Goal: Task Accomplishment & Management: Use online tool/utility

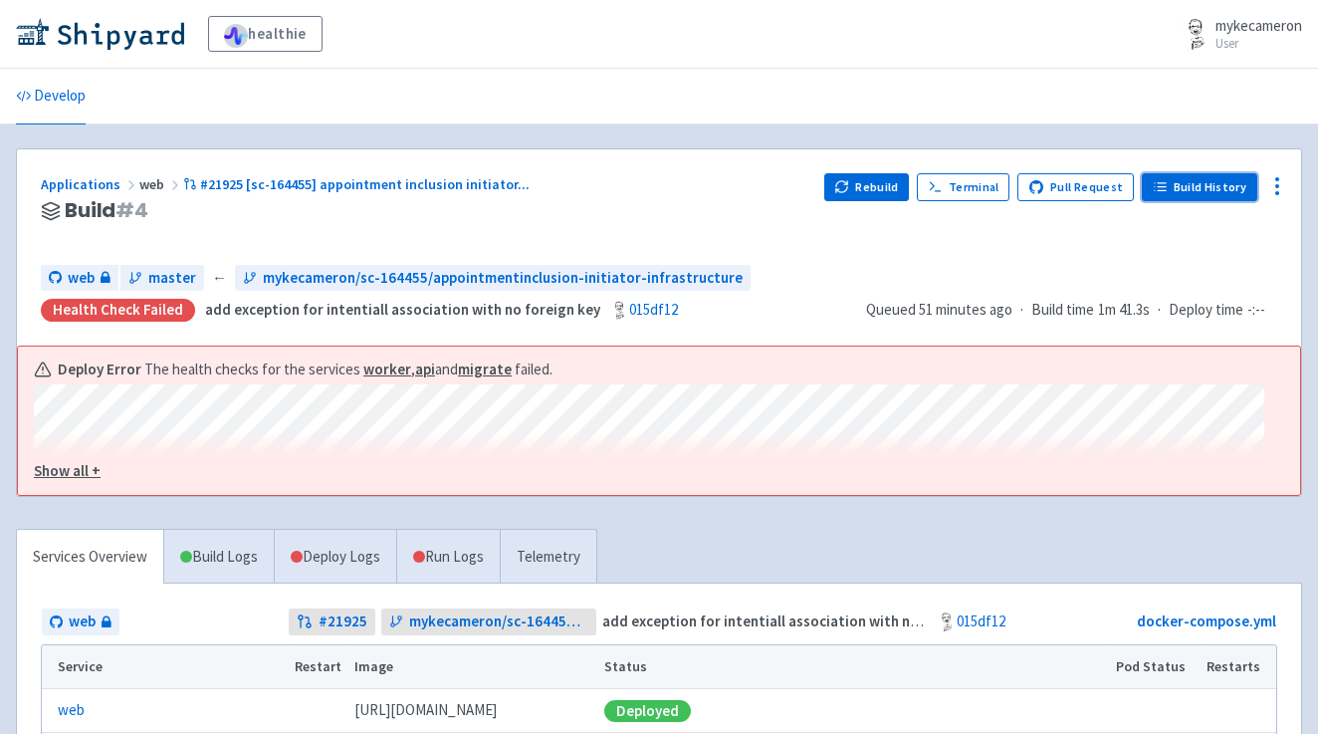
click at [1209, 183] on link "Build History" at bounding box center [1200, 187] width 116 height 28
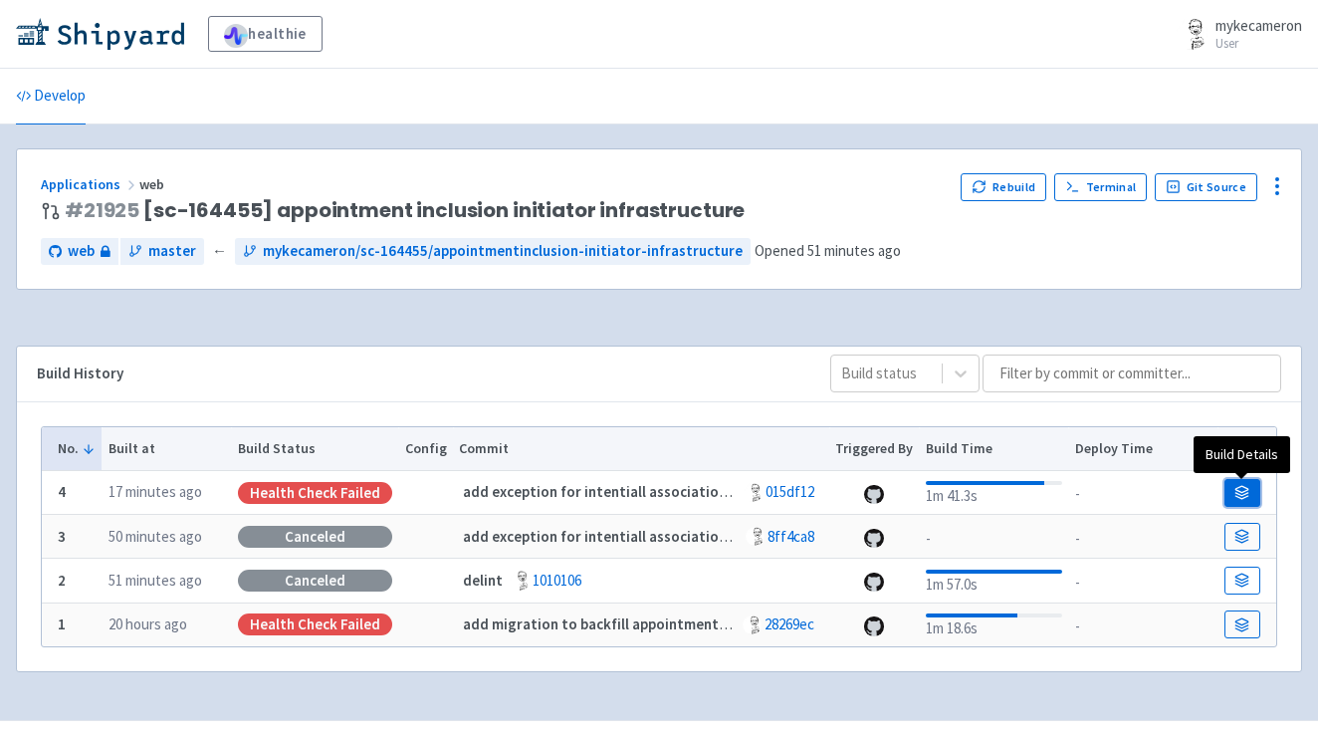
click at [1250, 488] on link at bounding box center [1243, 493] width 36 height 28
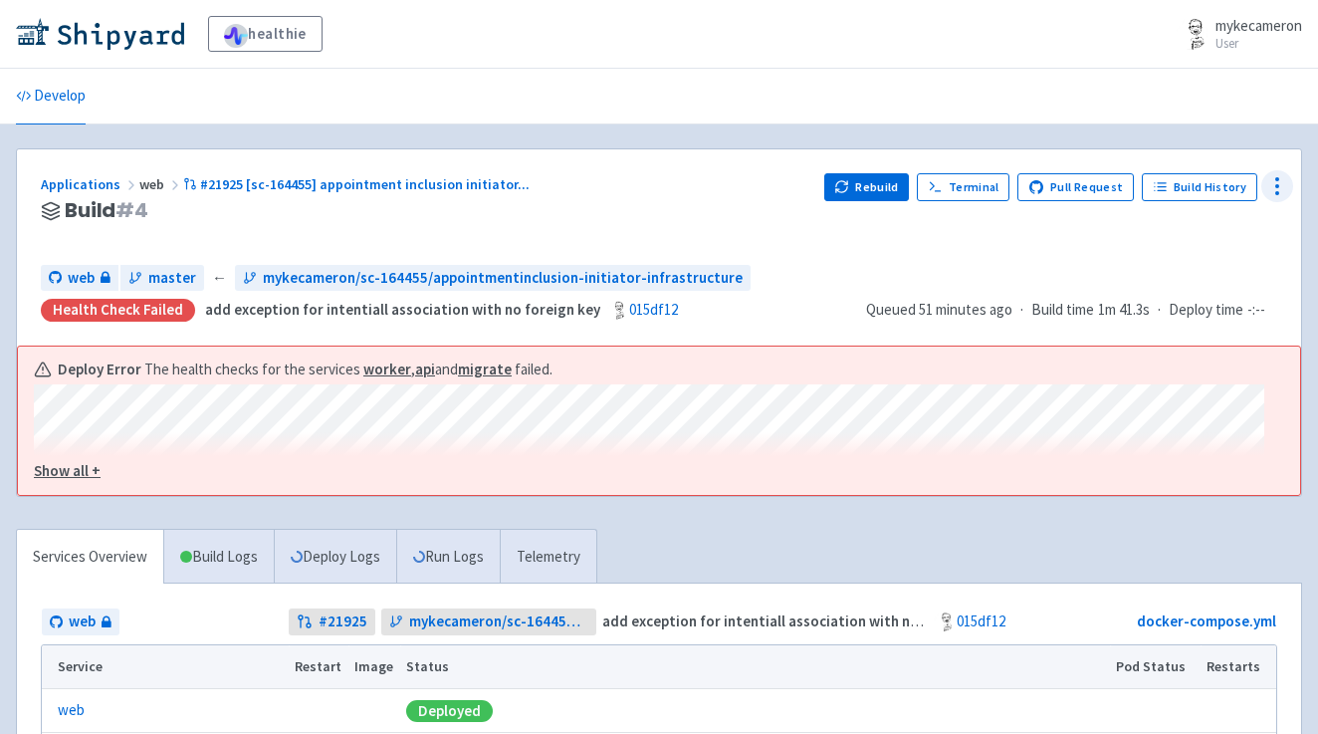
click at [1272, 175] on icon at bounding box center [1278, 186] width 24 height 24
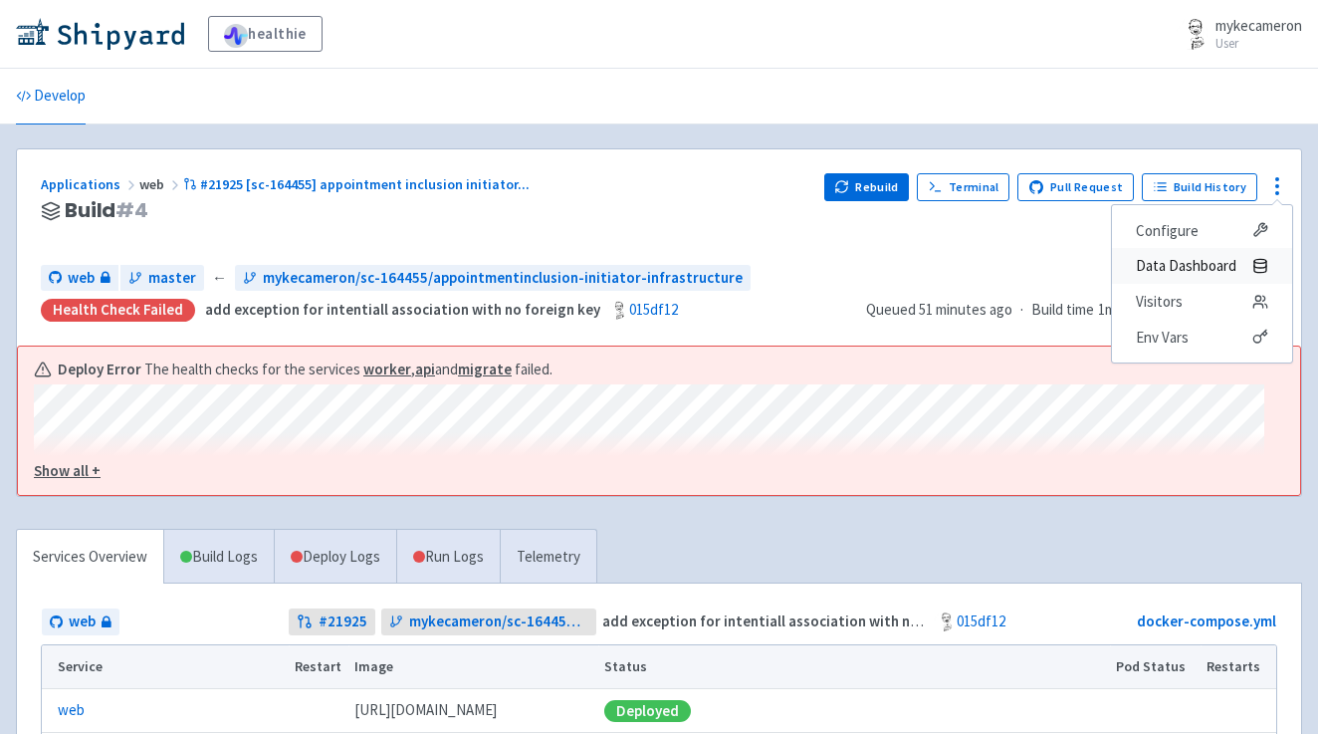
click at [1204, 262] on span "Data Dashboard" at bounding box center [1186, 266] width 101 height 28
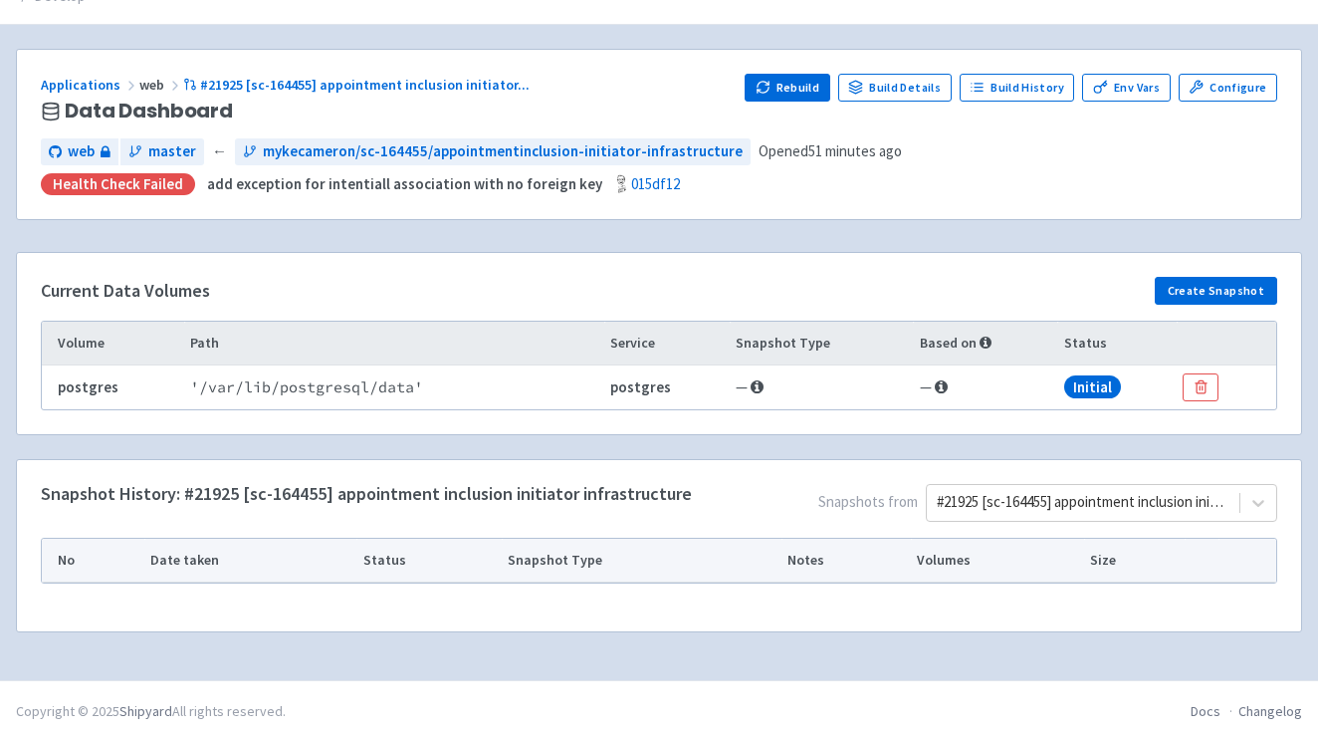
scroll to position [108, 0]
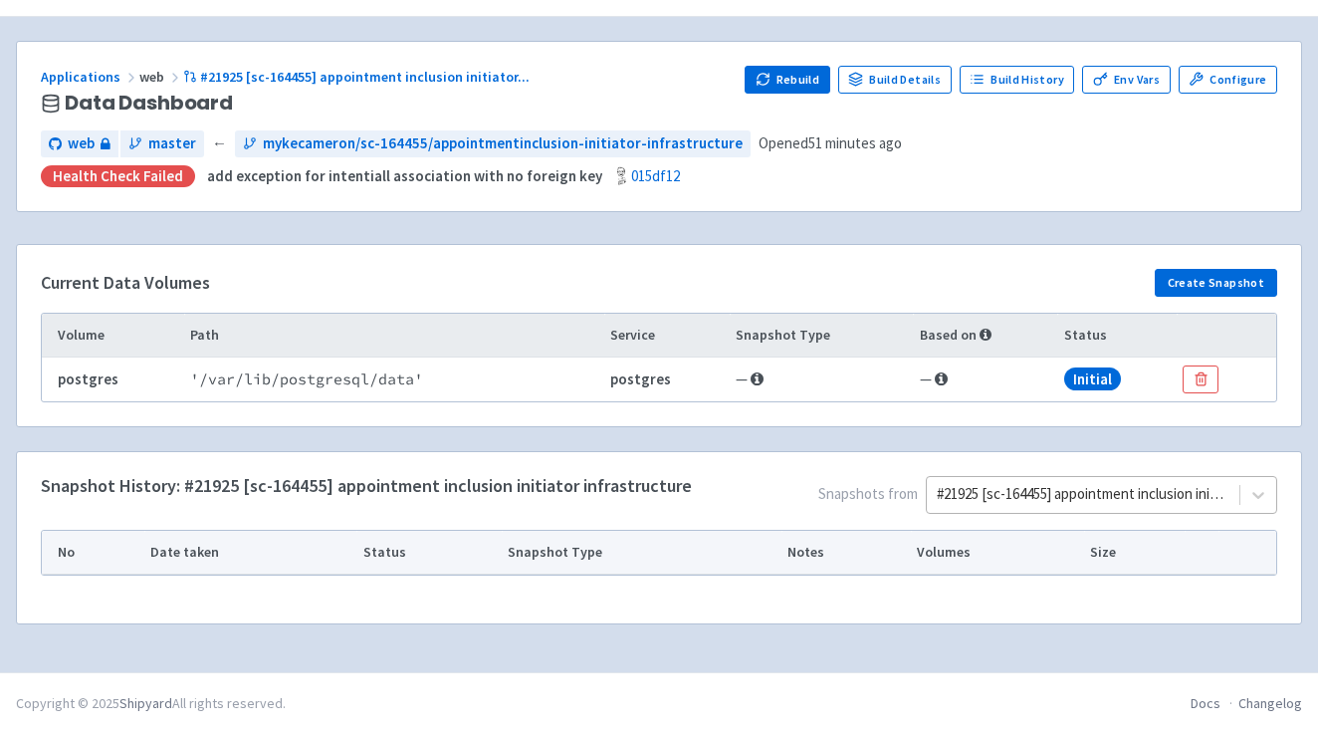
click at [1001, 502] on div "#21925 [sc-164455] appointment inclusion initiator infrastructure" at bounding box center [1101, 495] width 351 height 38
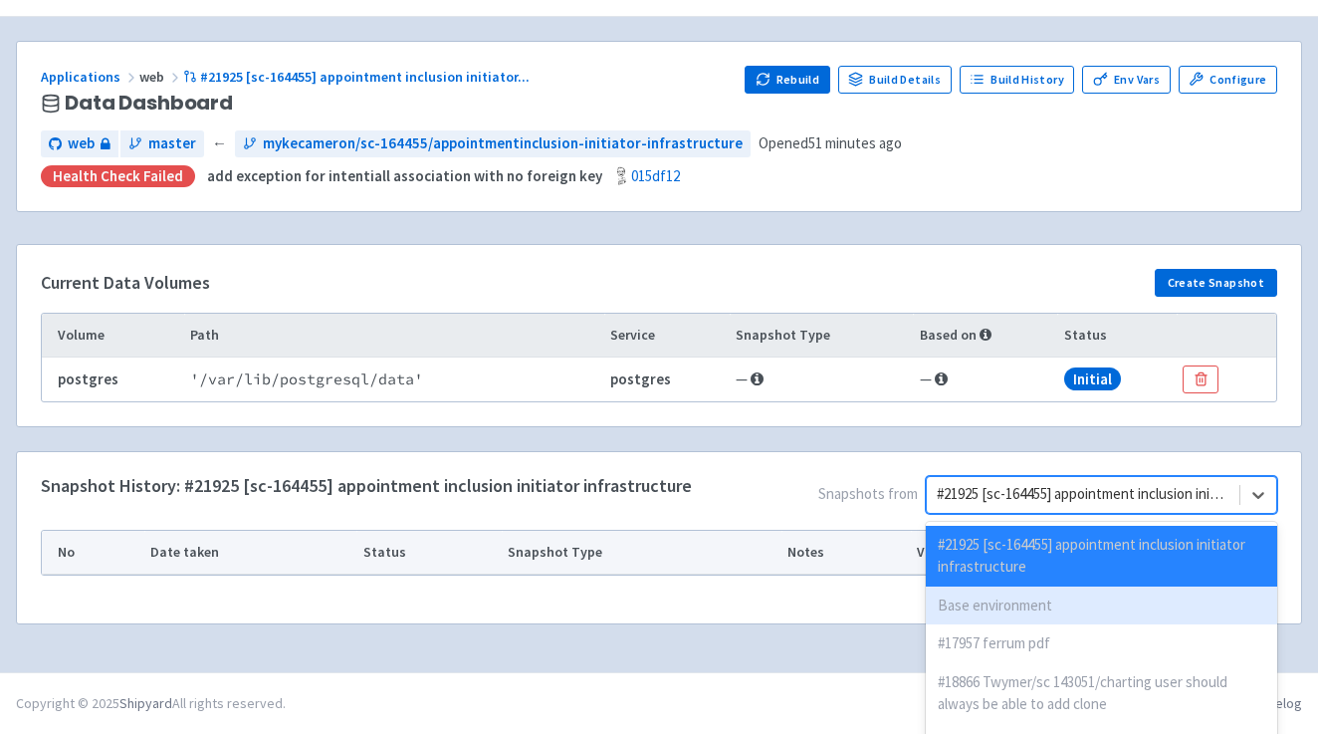
scroll to position [194, 0]
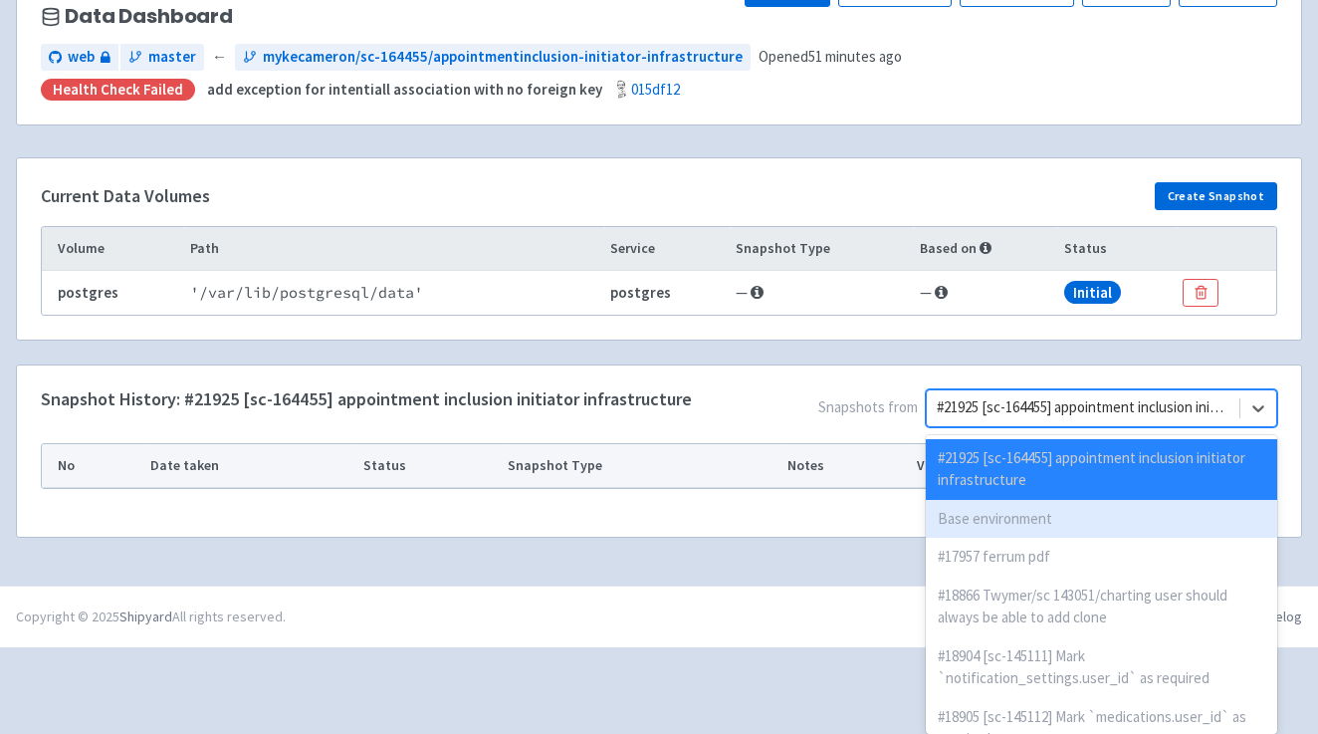
click at [1010, 516] on div "Base environment" at bounding box center [1101, 519] width 351 height 39
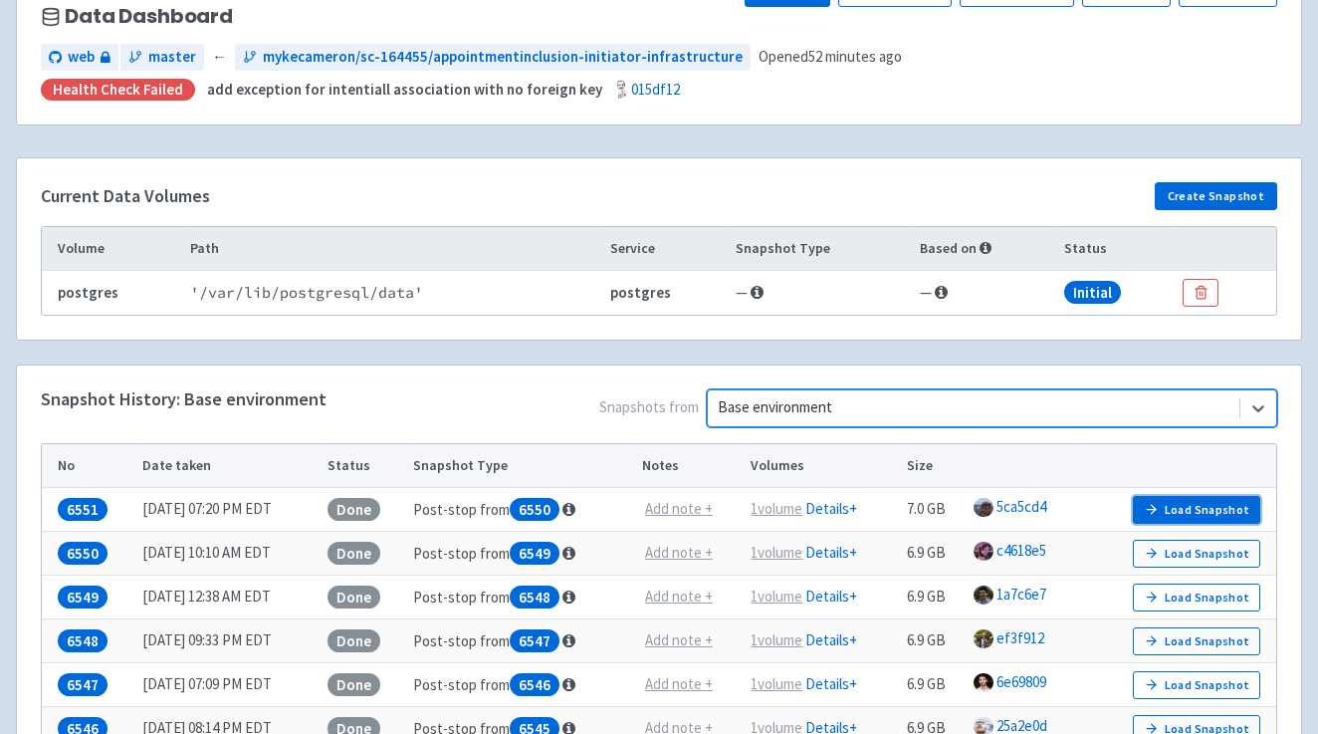
click at [1166, 506] on button "Load Snapshot" at bounding box center [1196, 510] width 127 height 28
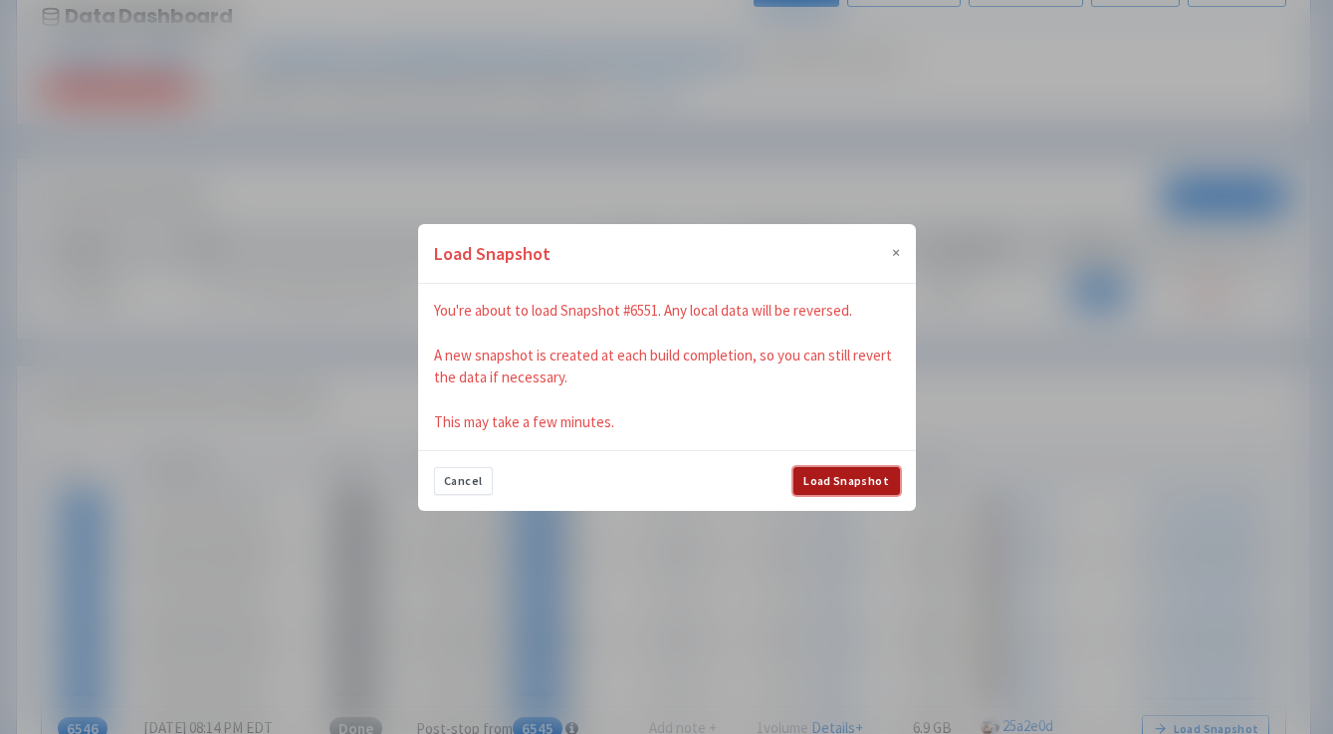
click at [839, 475] on button "Load Snapshot" at bounding box center [847, 481] width 107 height 28
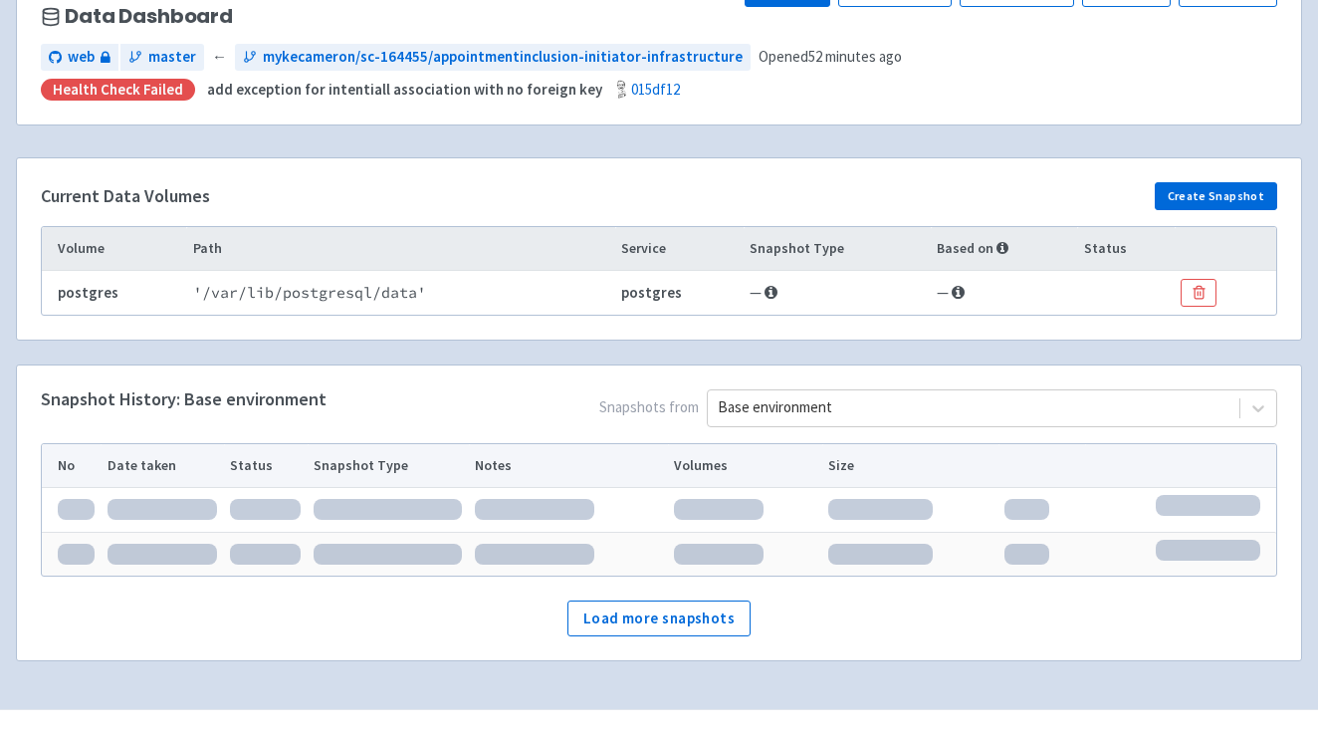
scroll to position [151, 0]
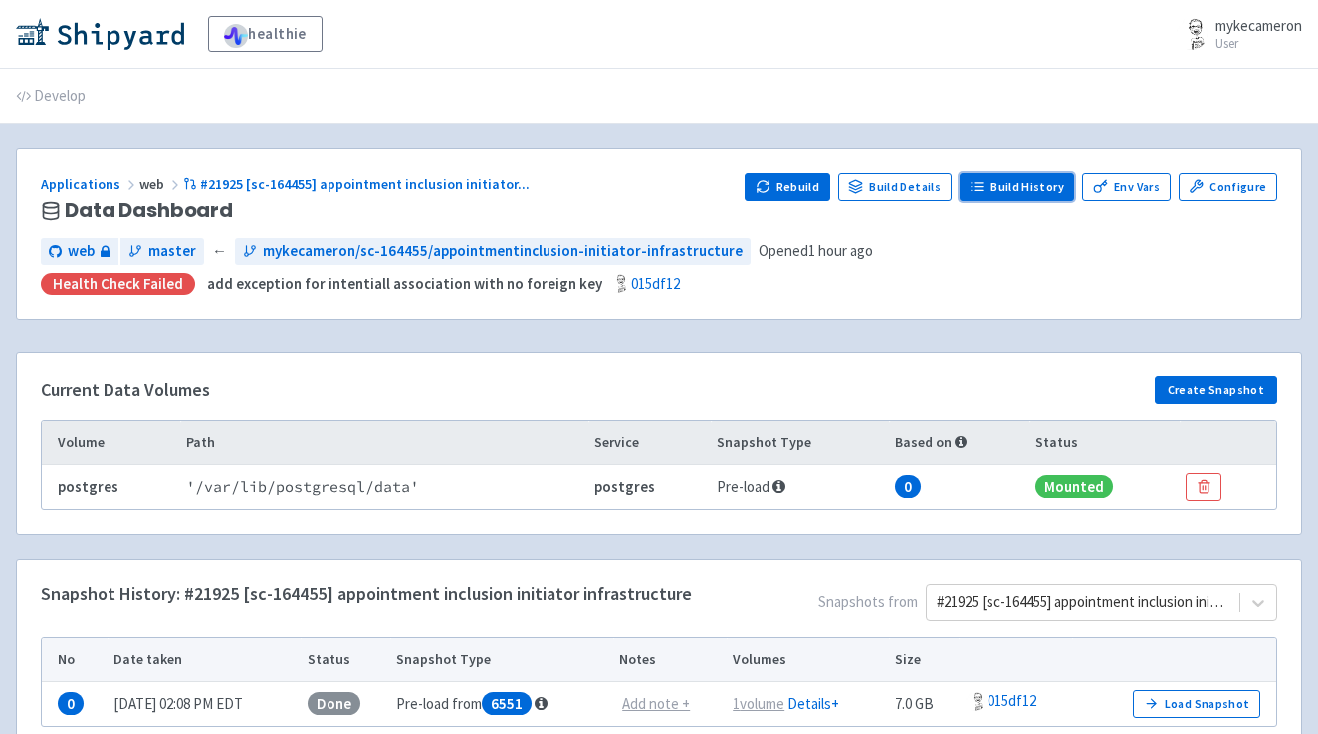
click at [1017, 196] on link "Build History" at bounding box center [1018, 187] width 116 height 28
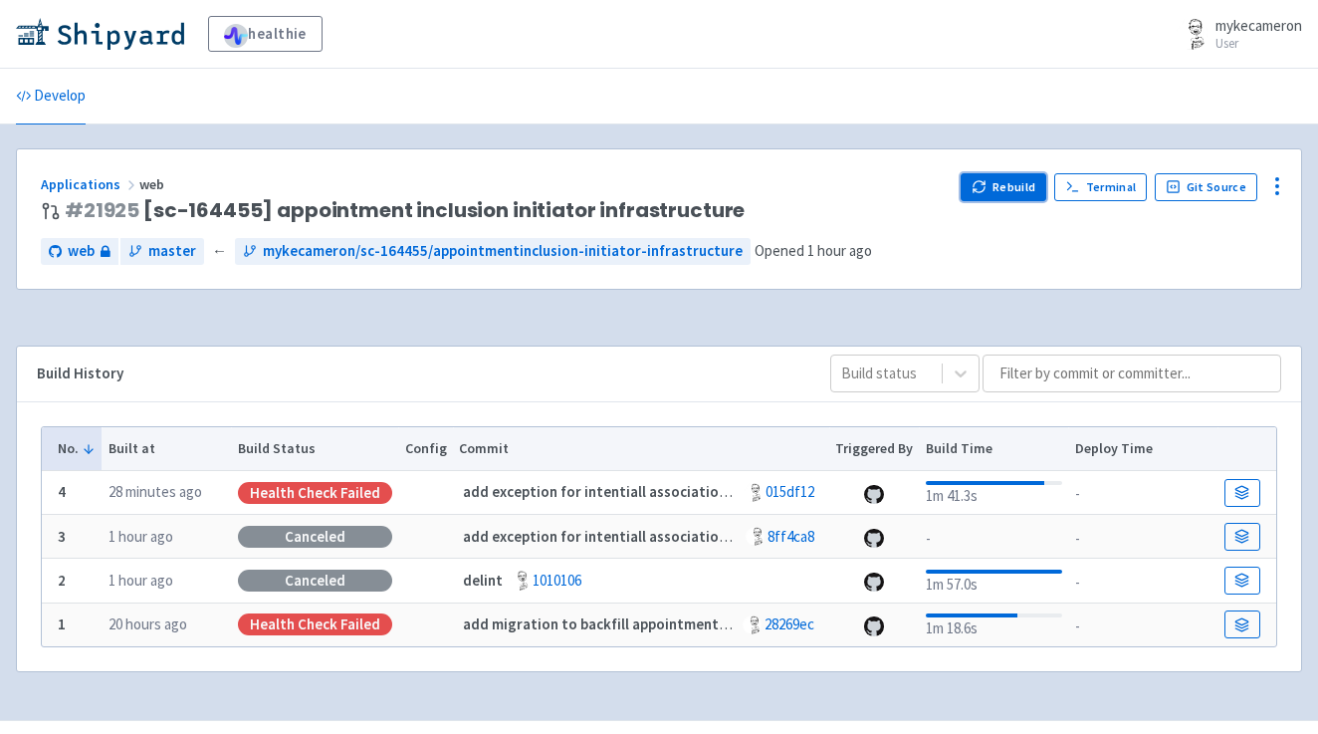
click at [1031, 188] on button "Rebuild" at bounding box center [1004, 187] width 86 height 28
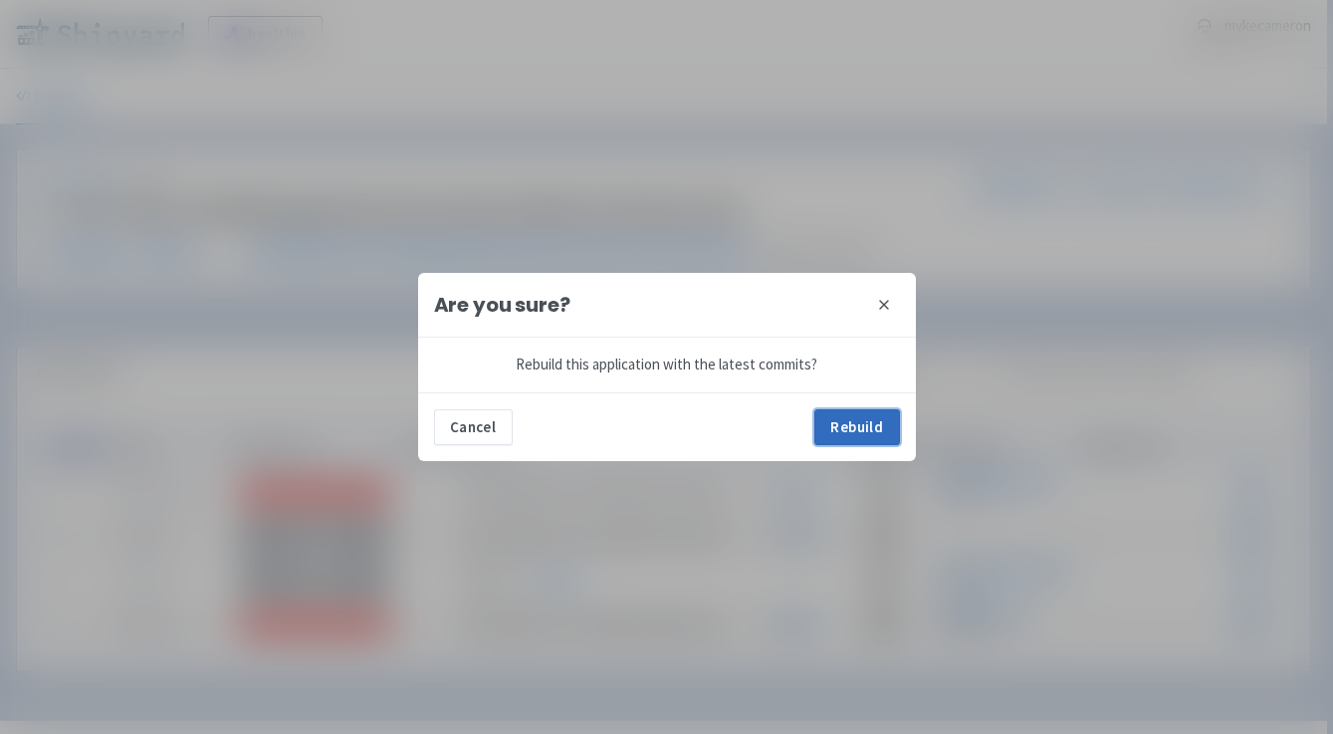
click at [863, 424] on button "Rebuild" at bounding box center [858, 427] width 86 height 36
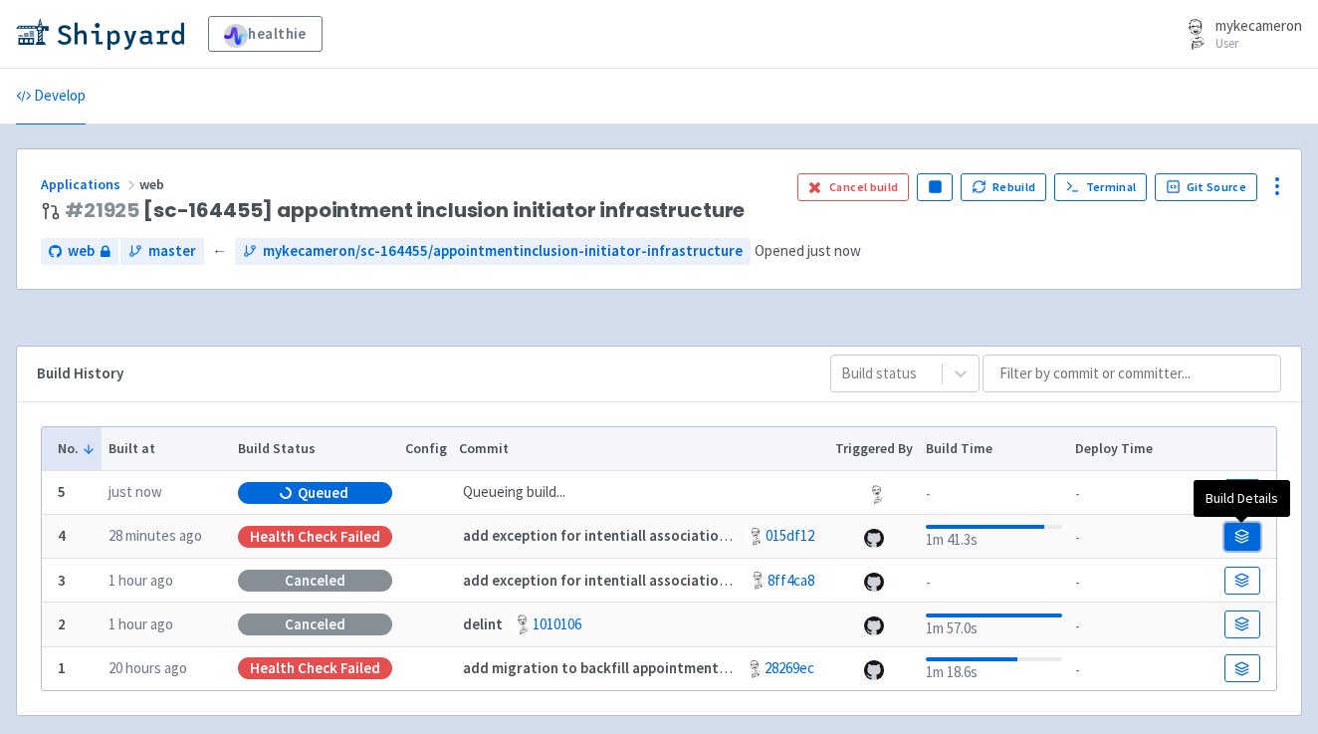
click at [1252, 546] on link at bounding box center [1243, 537] width 36 height 28
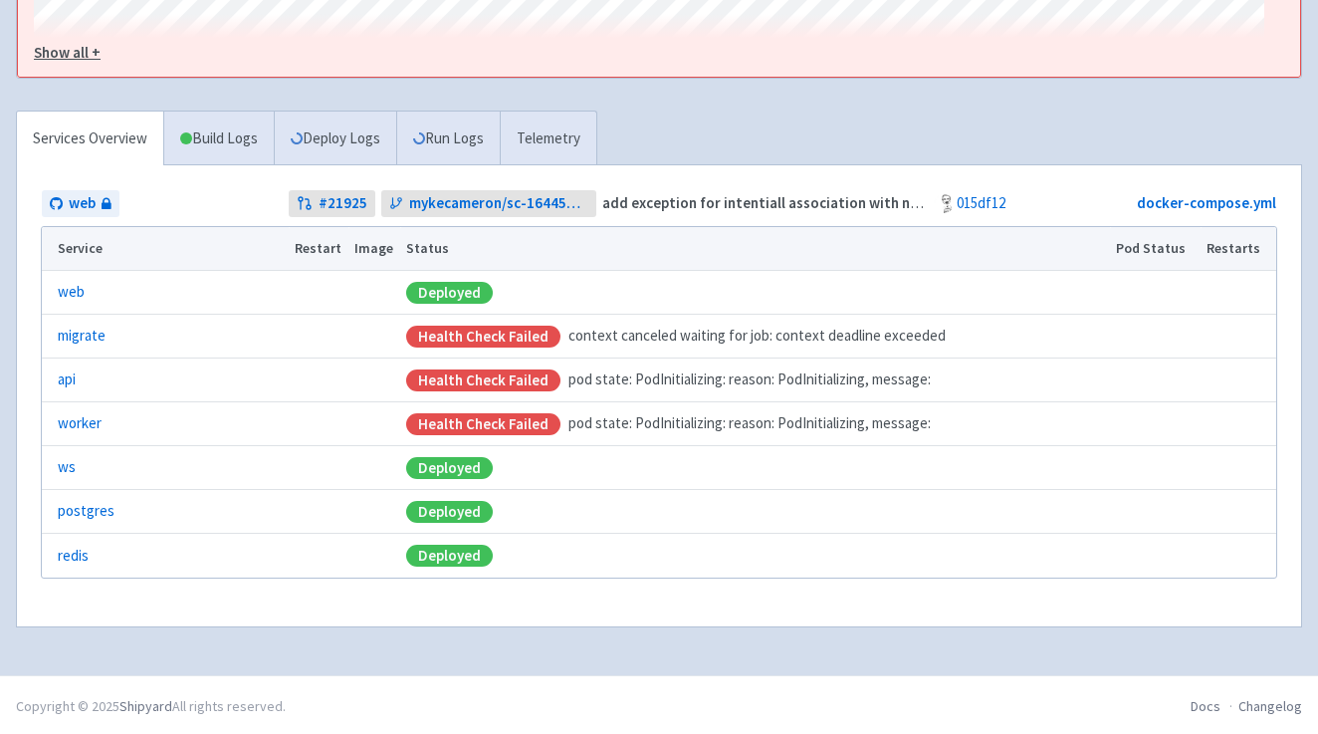
scroll to position [421, 0]
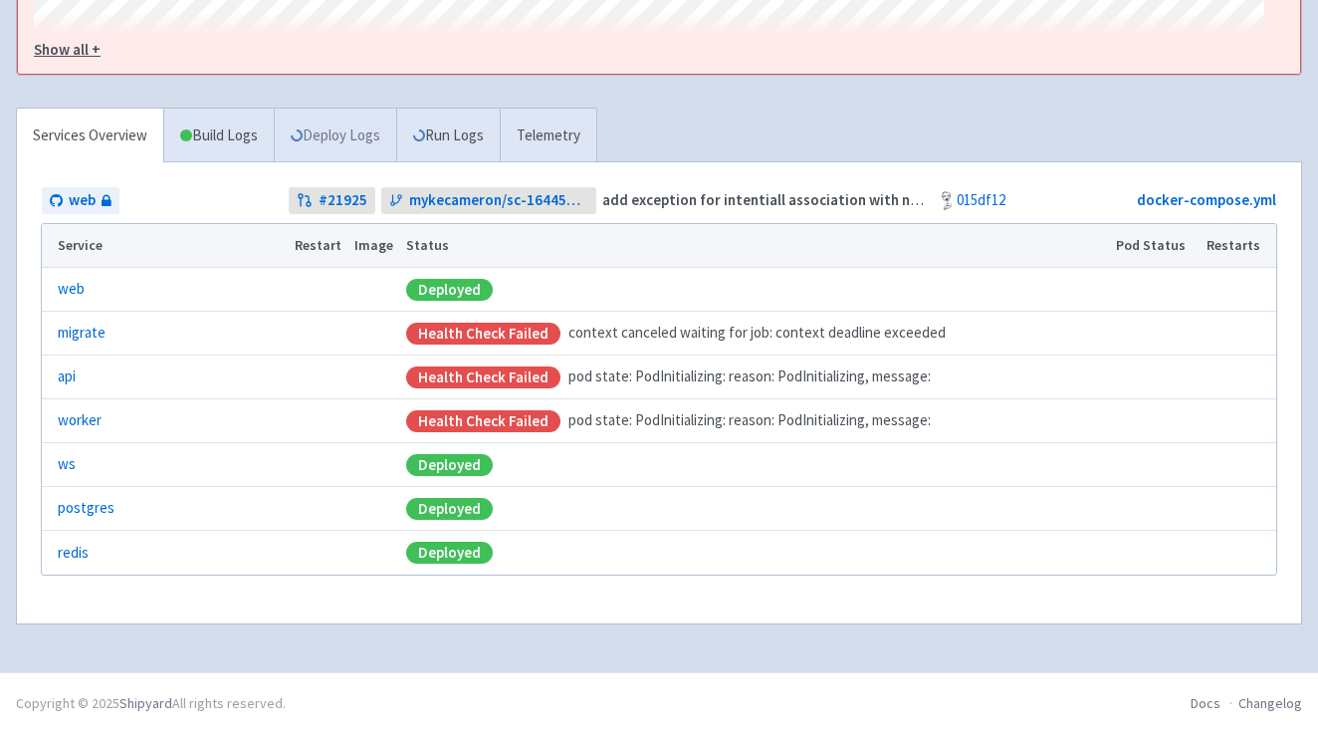
click at [350, 129] on link "Deploy Logs" at bounding box center [335, 136] width 122 height 55
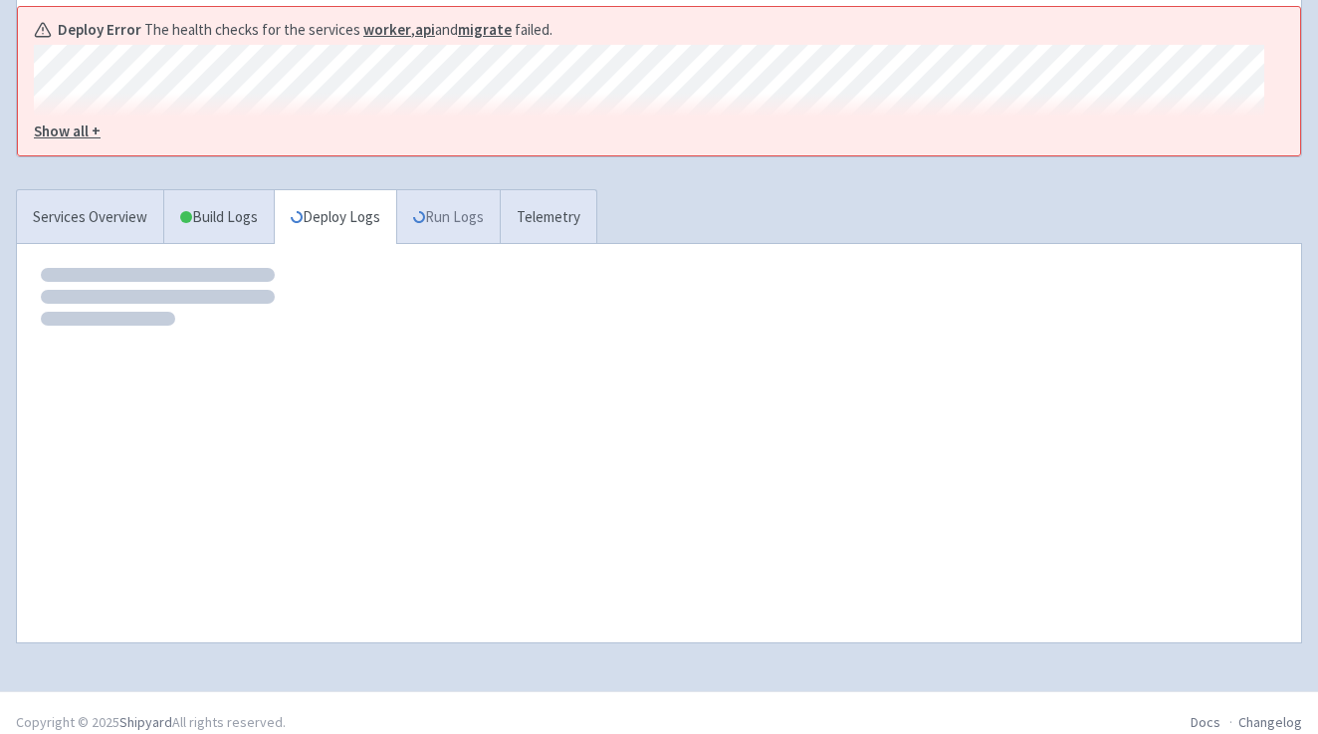
scroll to position [100, 0]
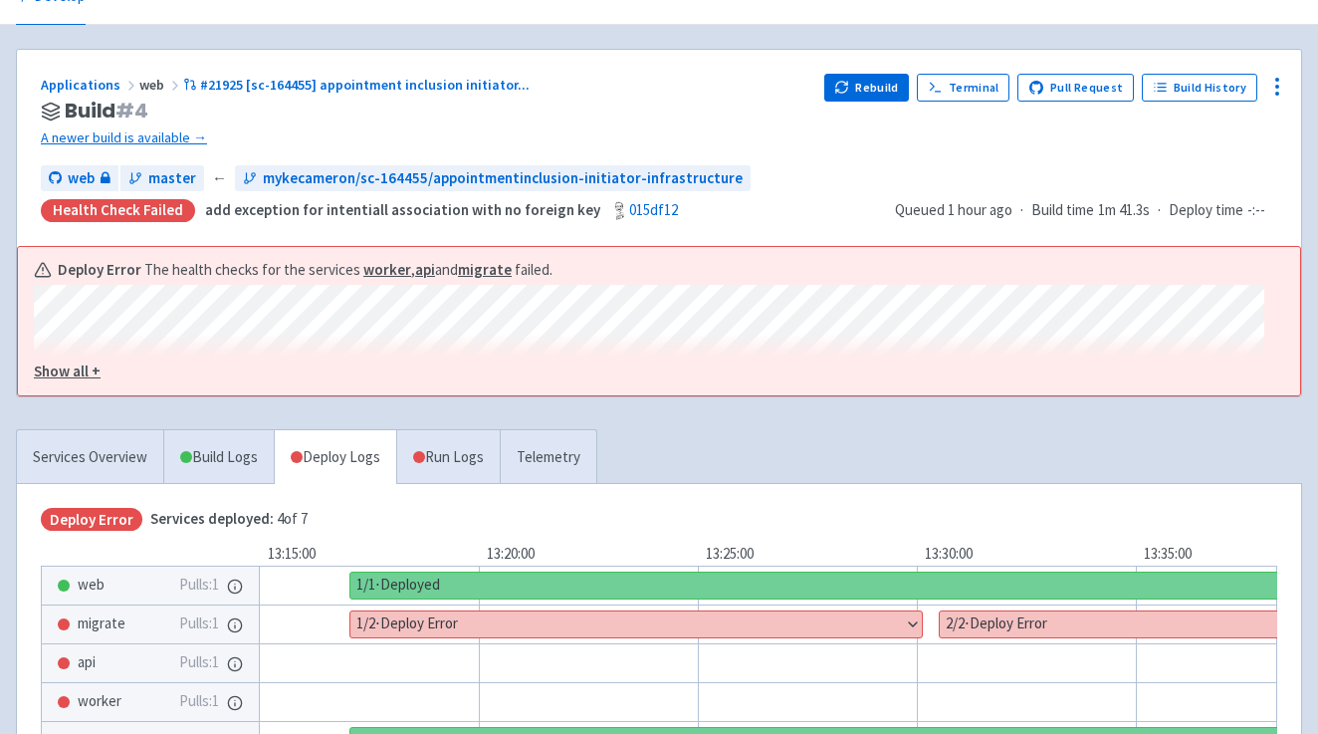
click at [82, 368] on u "Show all +" at bounding box center [67, 370] width 67 height 19
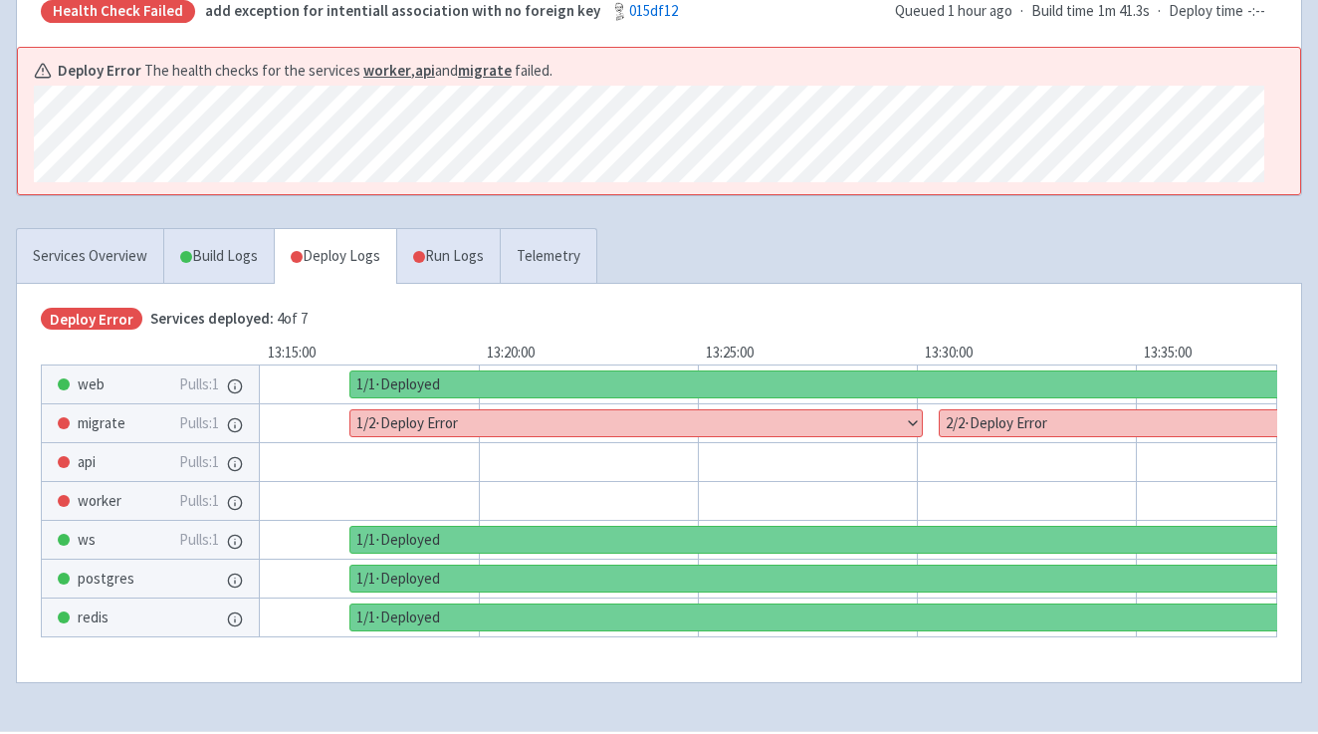
scroll to position [314, 0]
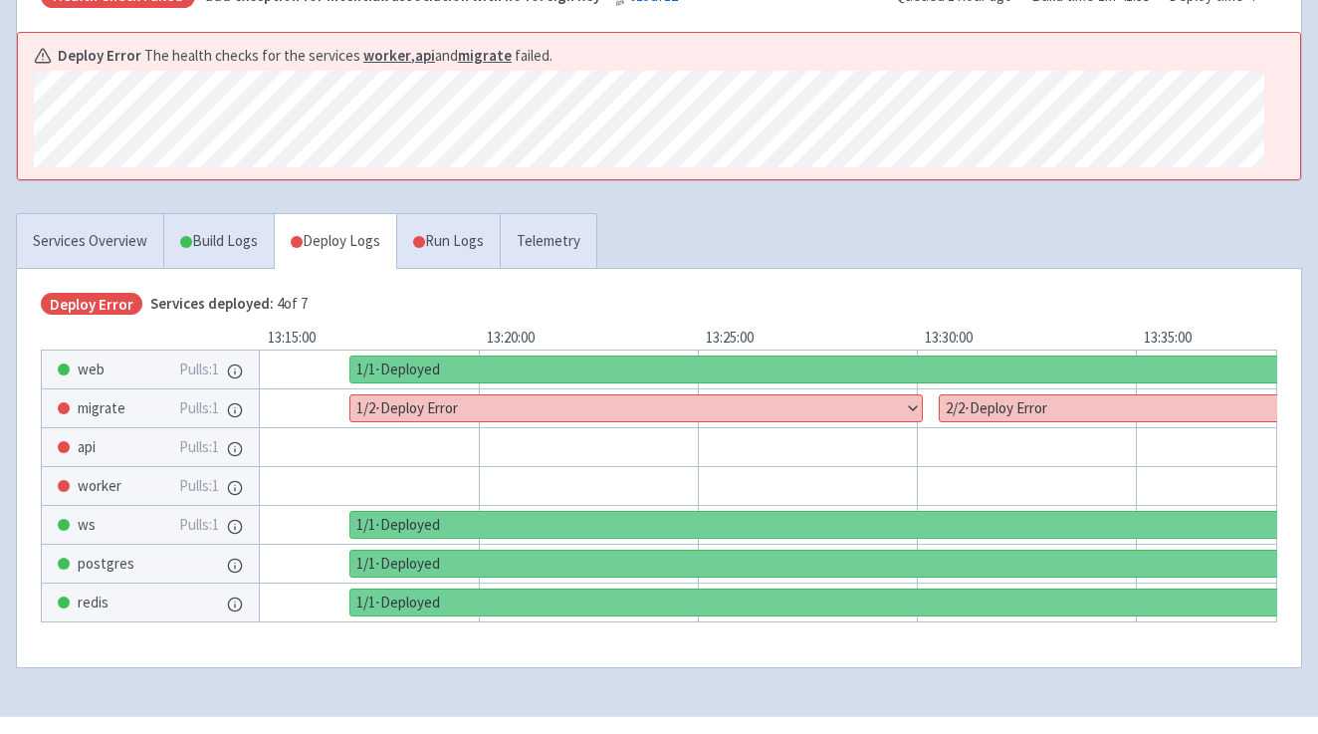
click at [454, 412] on button "Show details" at bounding box center [636, 408] width 572 height 26
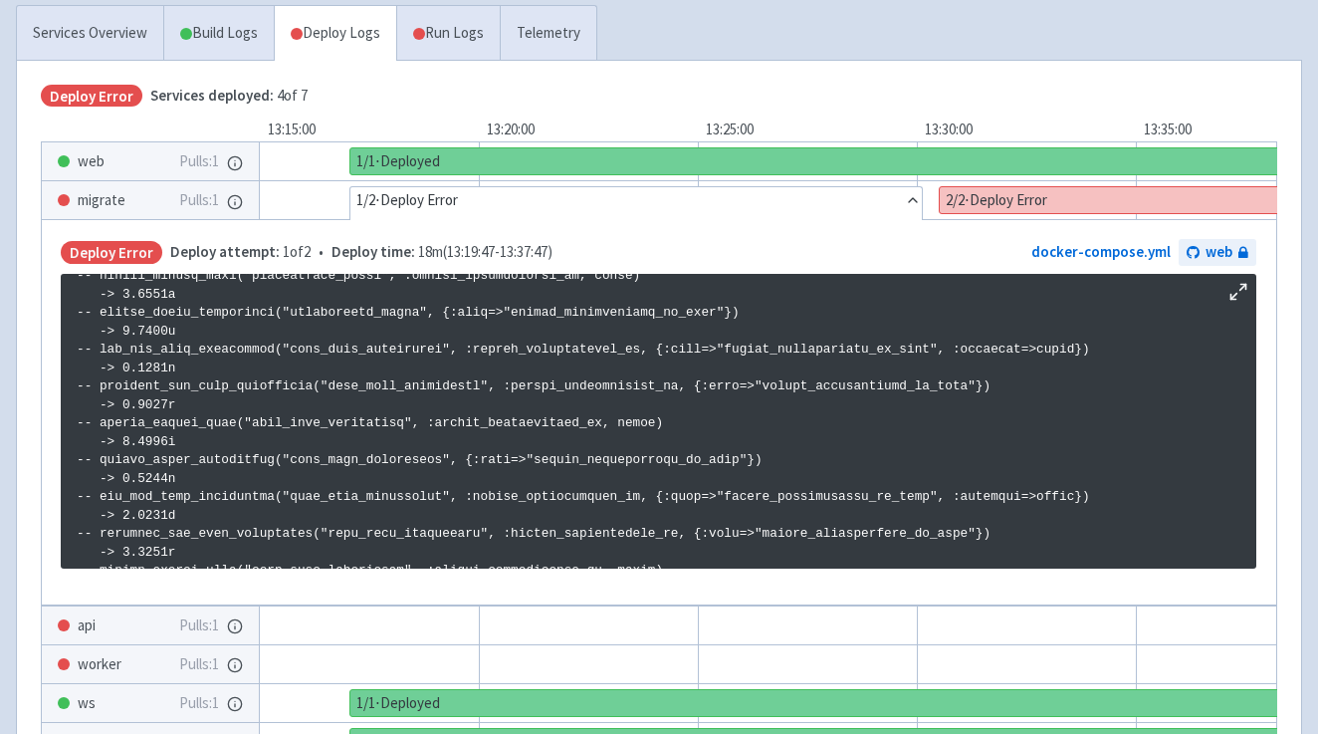
scroll to position [3408, 0]
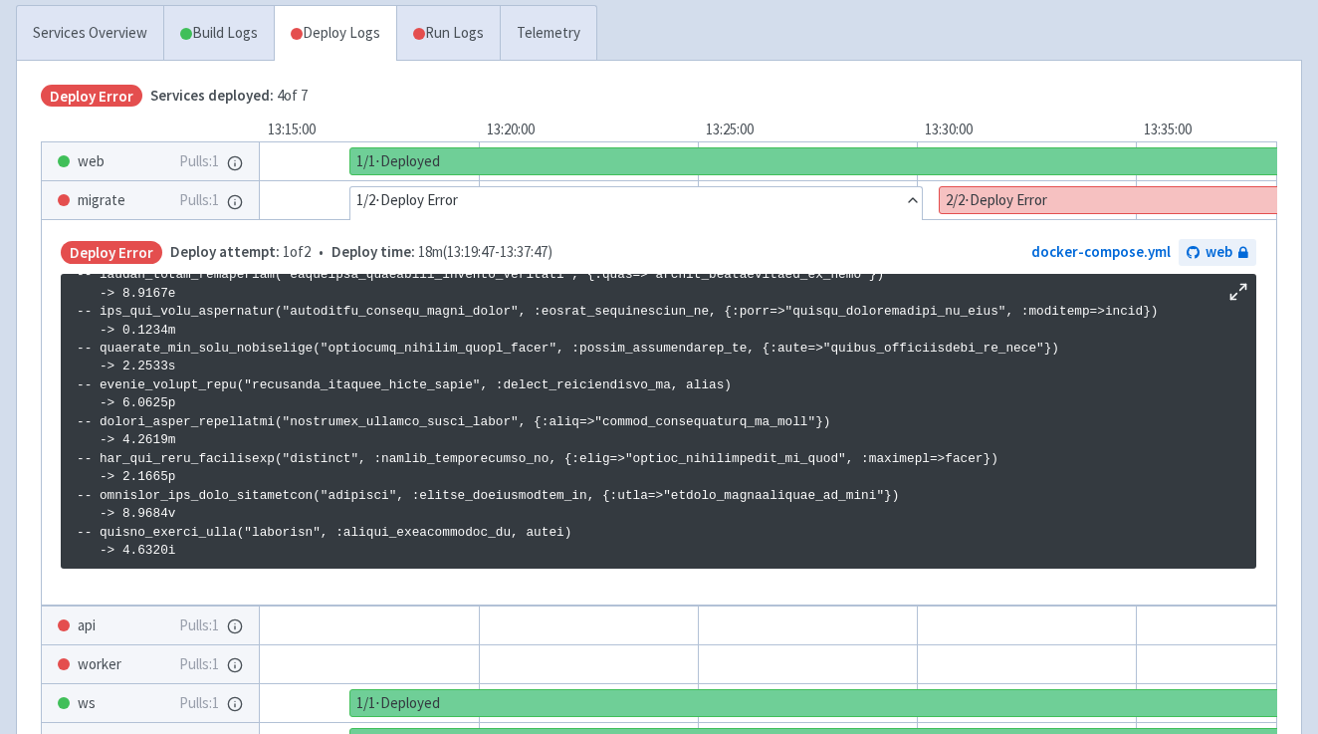
click at [1020, 209] on button "Show details" at bounding box center [1120, 200] width 360 height 26
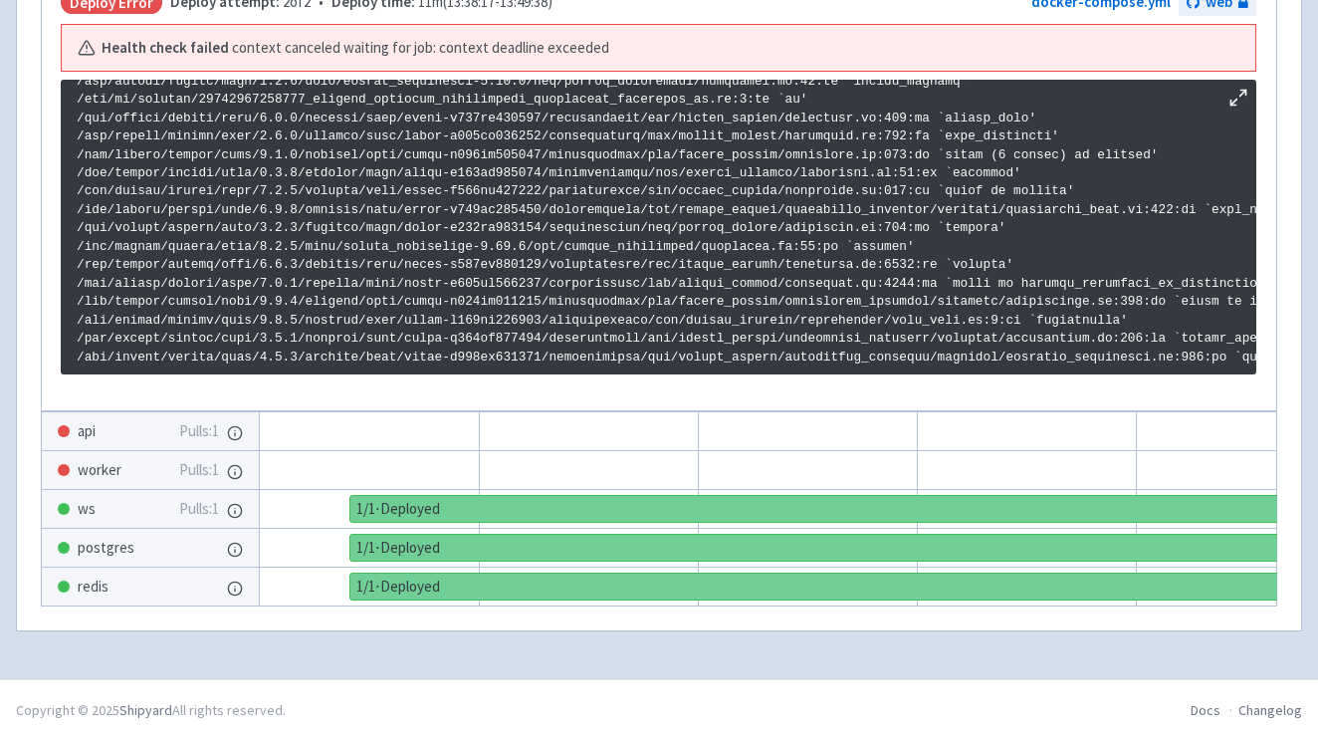
scroll to position [793, 0]
